Goal: Task Accomplishment & Management: Use online tool/utility

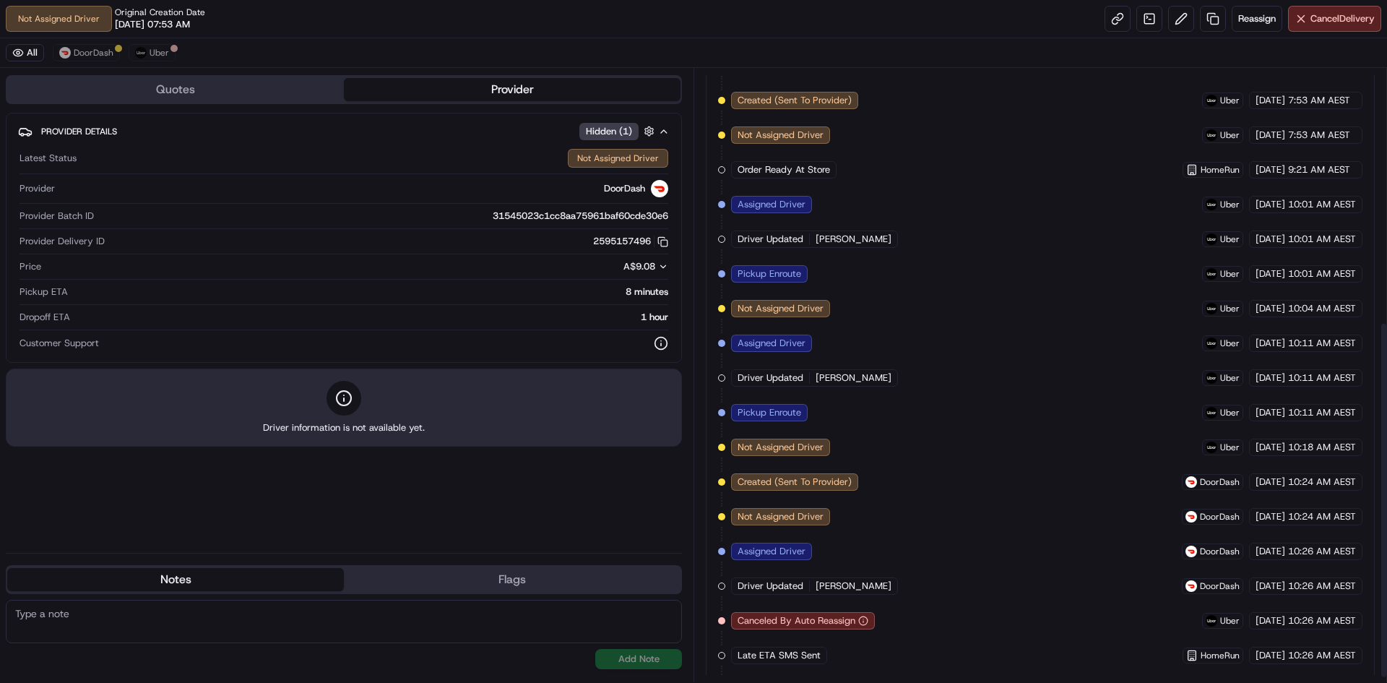
scroll to position [442, 0]
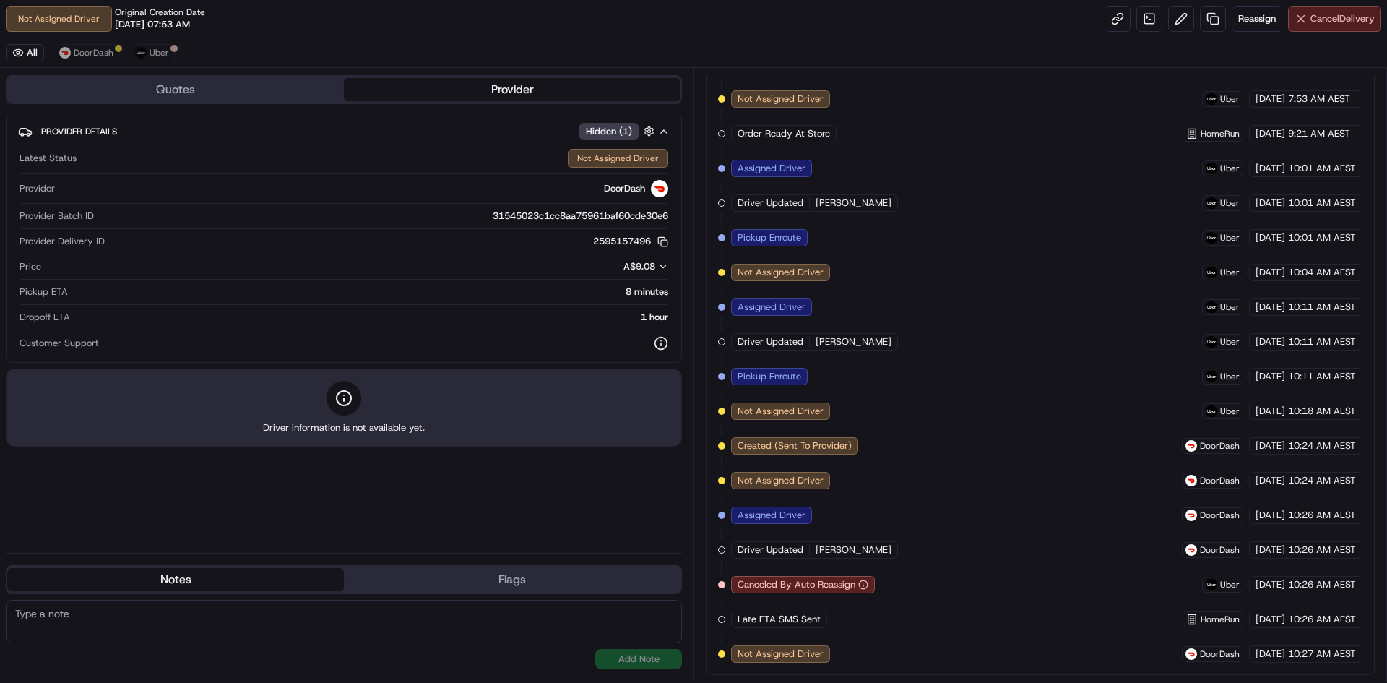
click at [1341, 20] on span "Cancel Delivery" at bounding box center [1342, 18] width 64 height 13
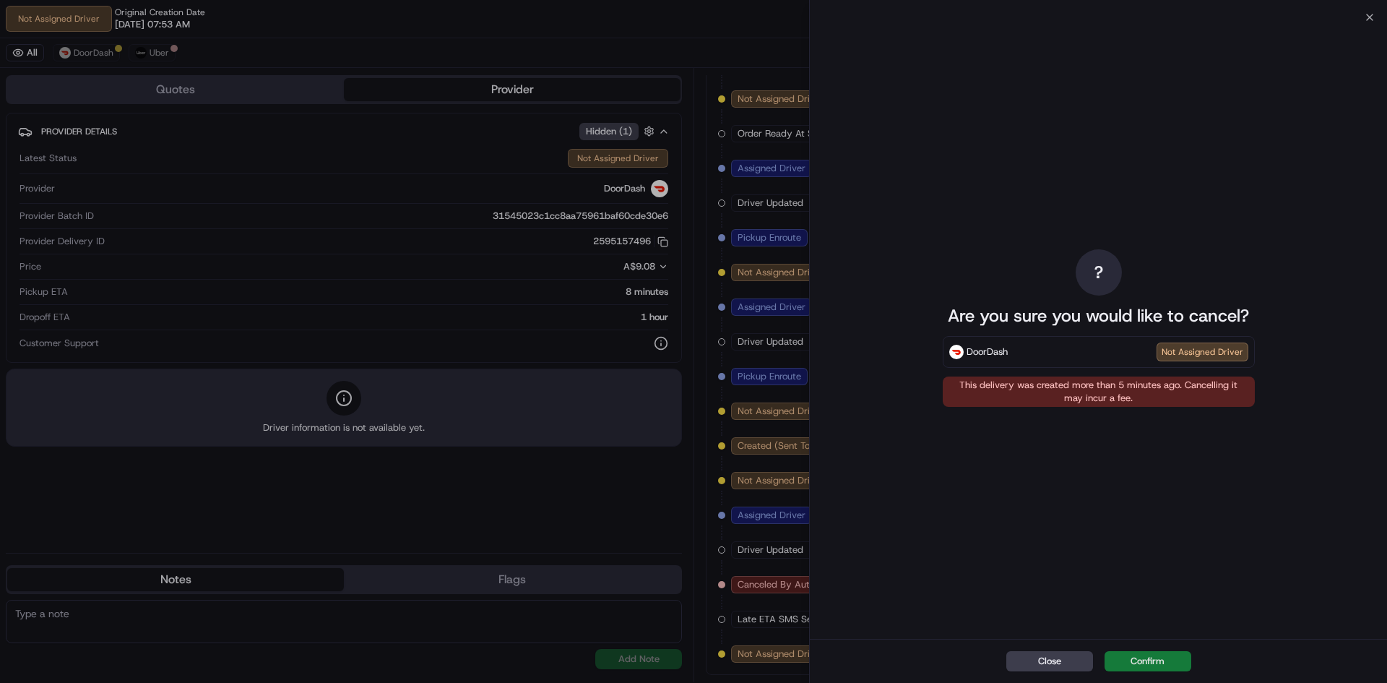
click at [1146, 660] on button "Confirm" at bounding box center [1148, 661] width 87 height 20
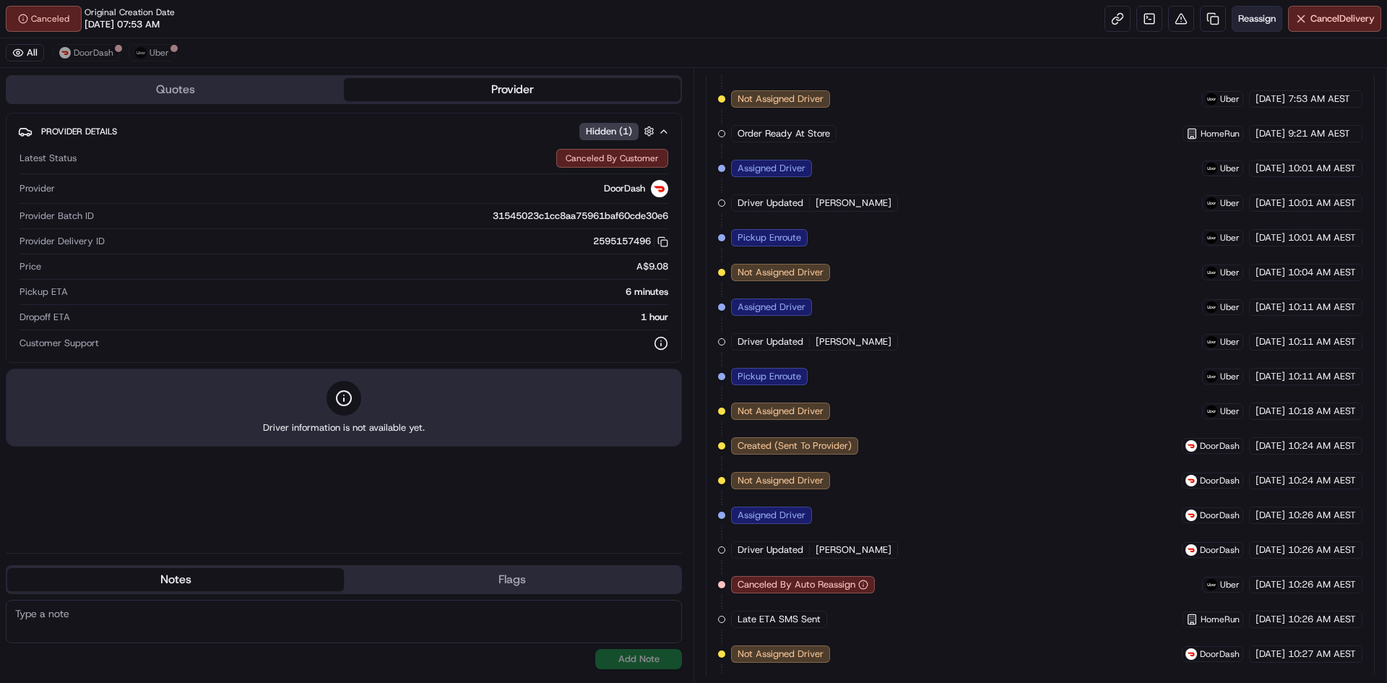
click at [1263, 13] on span "Reassign" at bounding box center [1257, 18] width 38 height 13
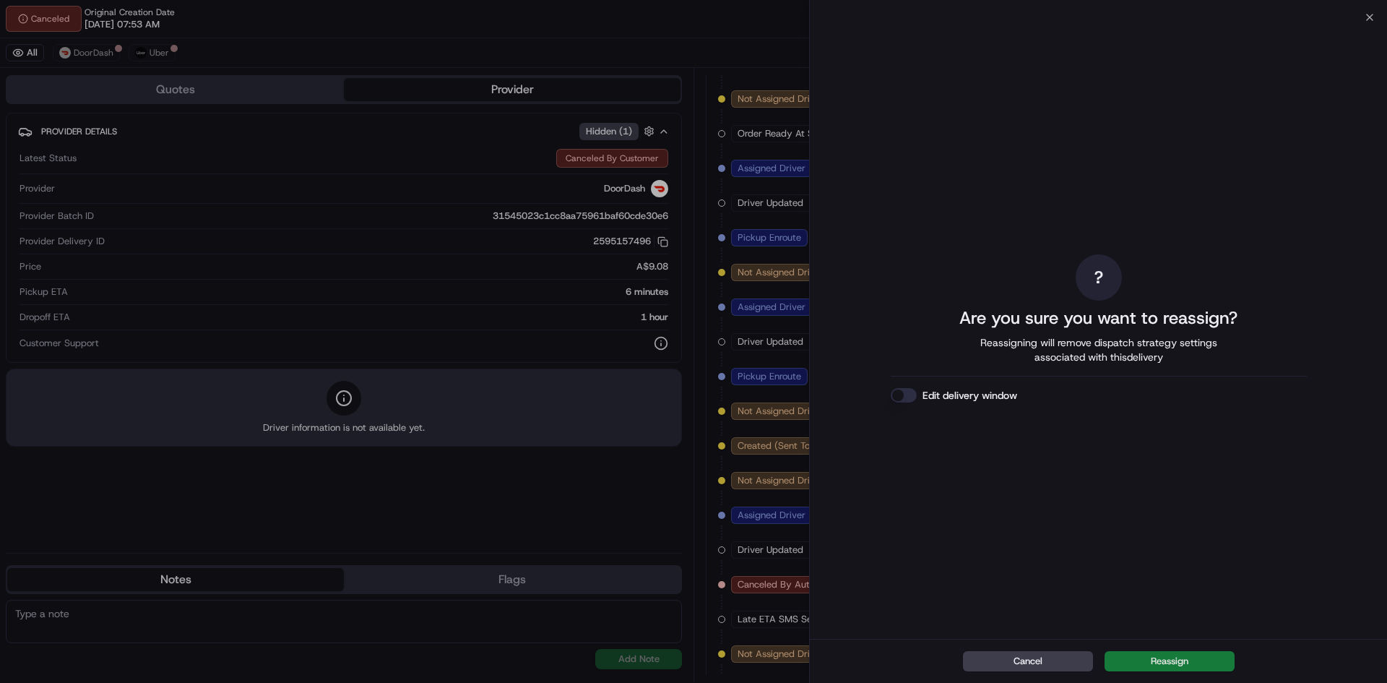
click at [1172, 664] on button "Reassign" at bounding box center [1170, 661] width 130 height 20
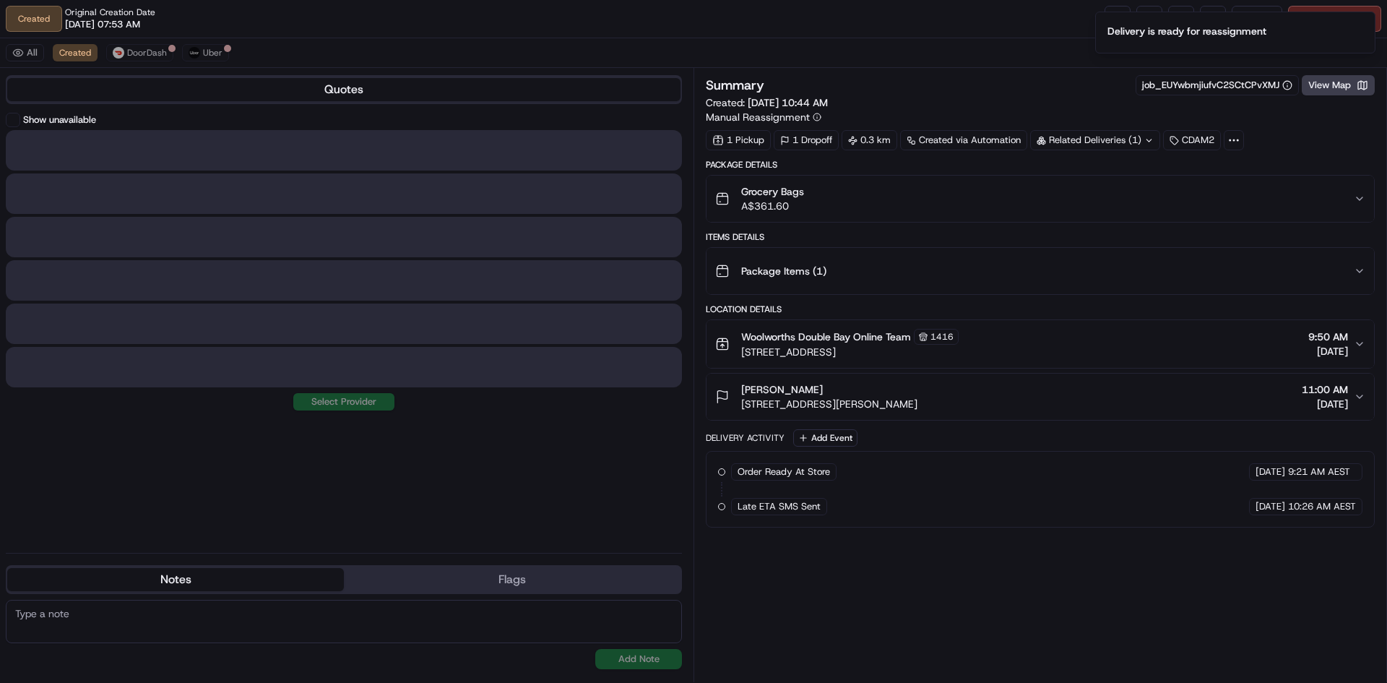
scroll to position [0, 0]
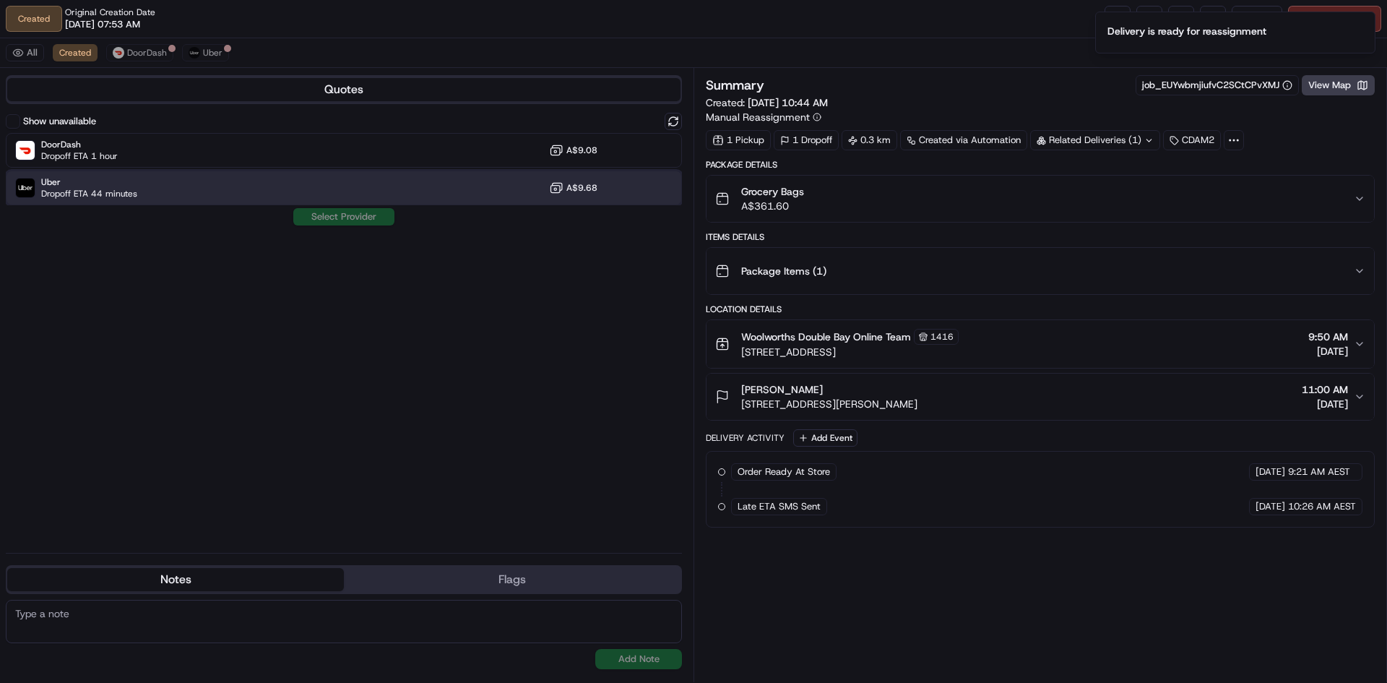
click at [202, 195] on div "Uber Dropoff ETA 44 minutes A$9.68" at bounding box center [344, 187] width 676 height 35
click at [332, 219] on button "Assign Provider" at bounding box center [344, 216] width 103 height 17
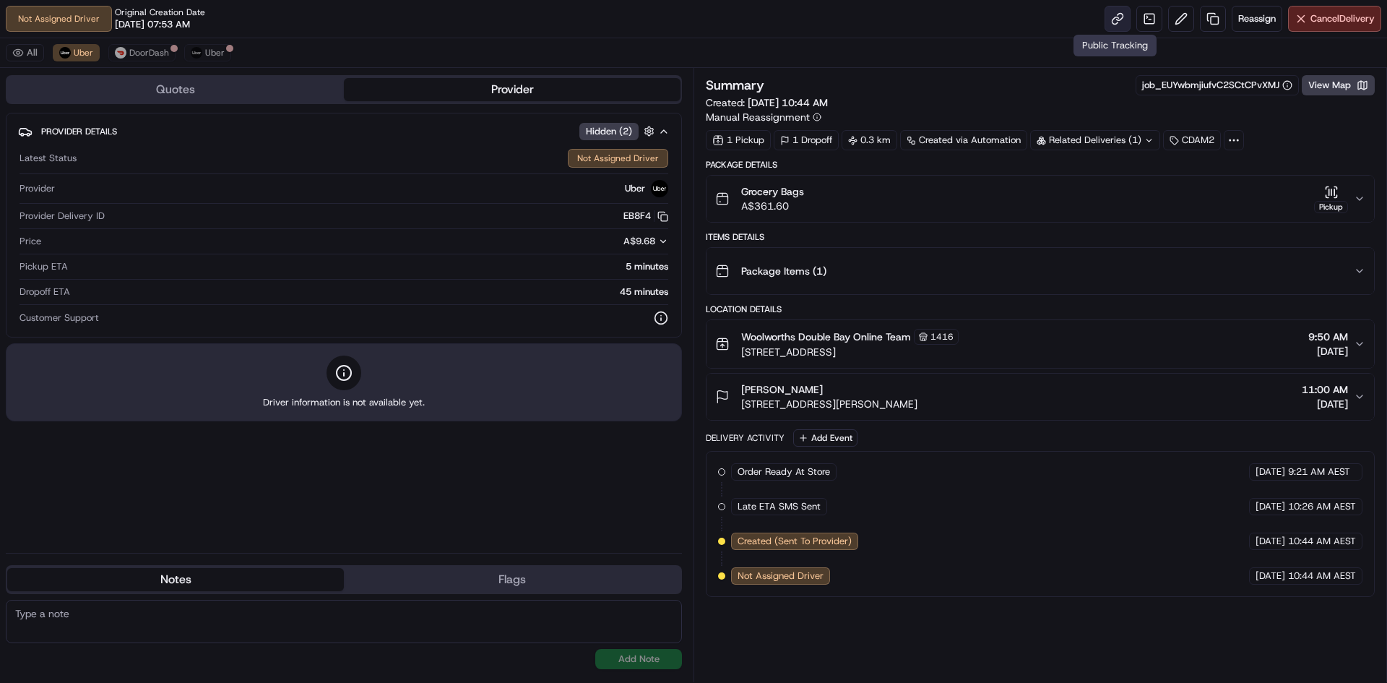
click at [1115, 20] on link at bounding box center [1118, 19] width 26 height 26
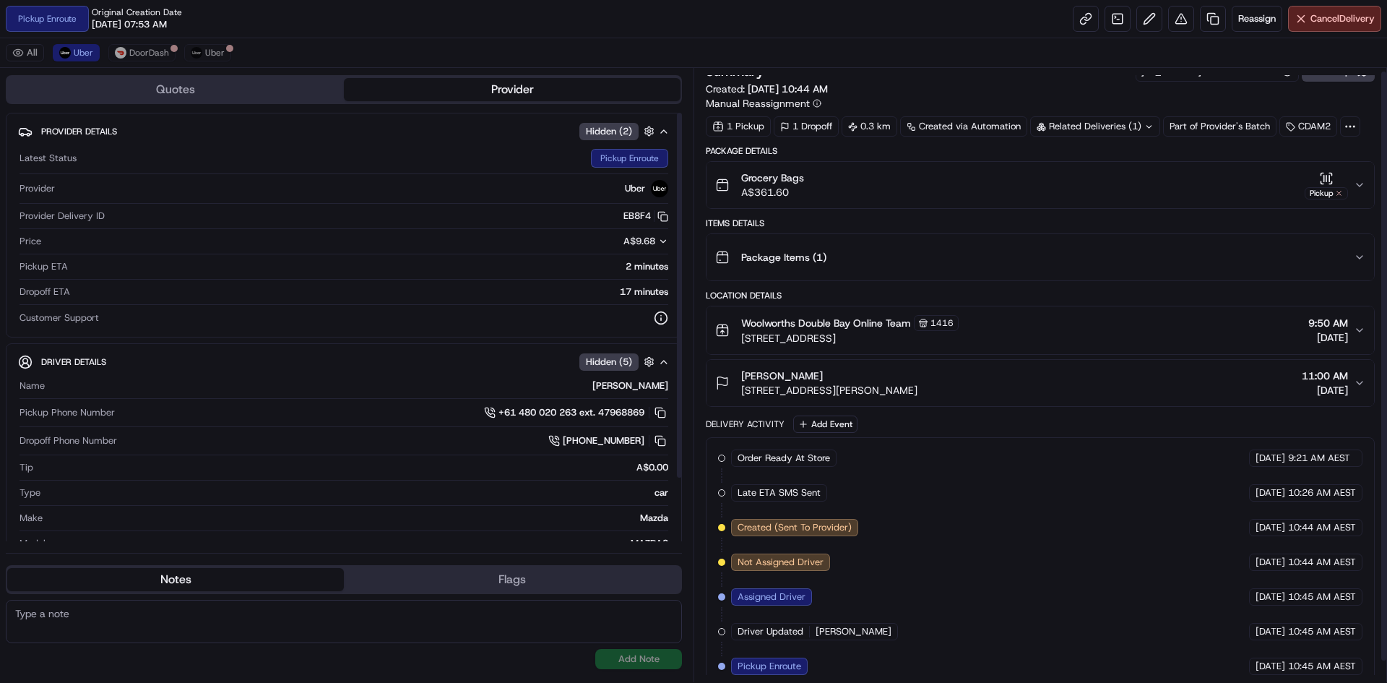
scroll to position [26, 0]
